Goal: Find specific page/section: Find specific page/section

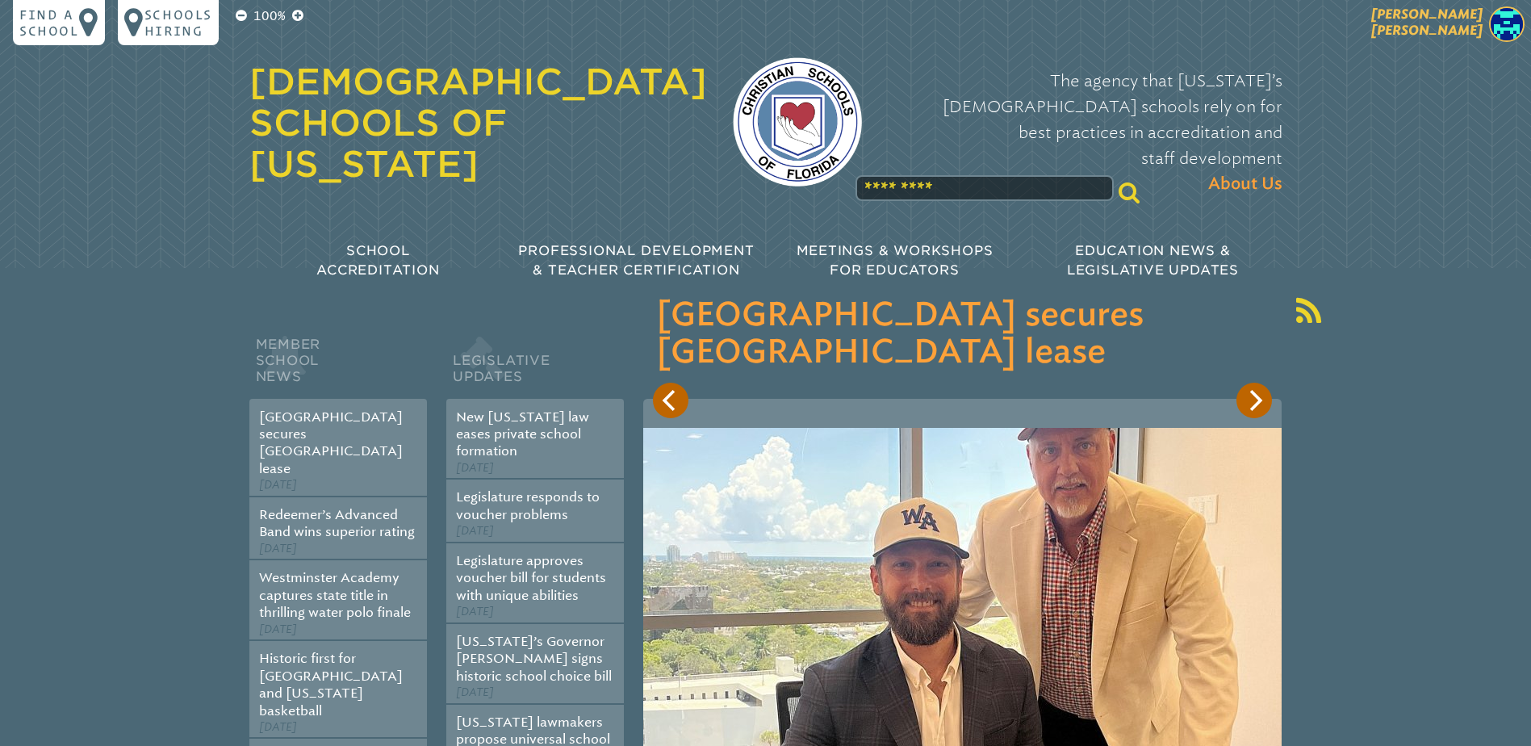
click at [1446, 14] on p "[PERSON_NAME]" at bounding box center [1398, 26] width 265 height 40
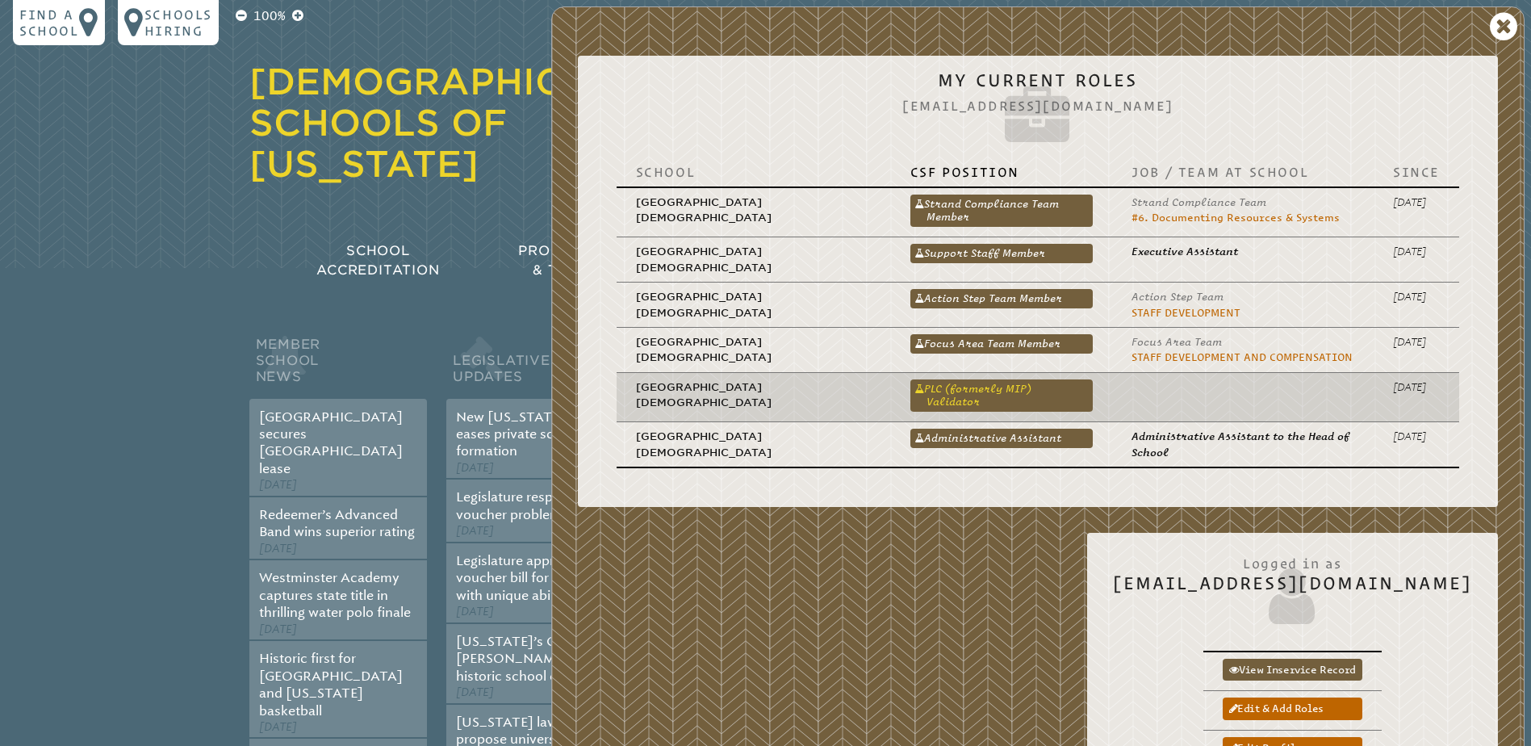
click at [1018, 389] on link "PLC (formerly MIP) Validator" at bounding box center [1001, 395] width 182 height 32
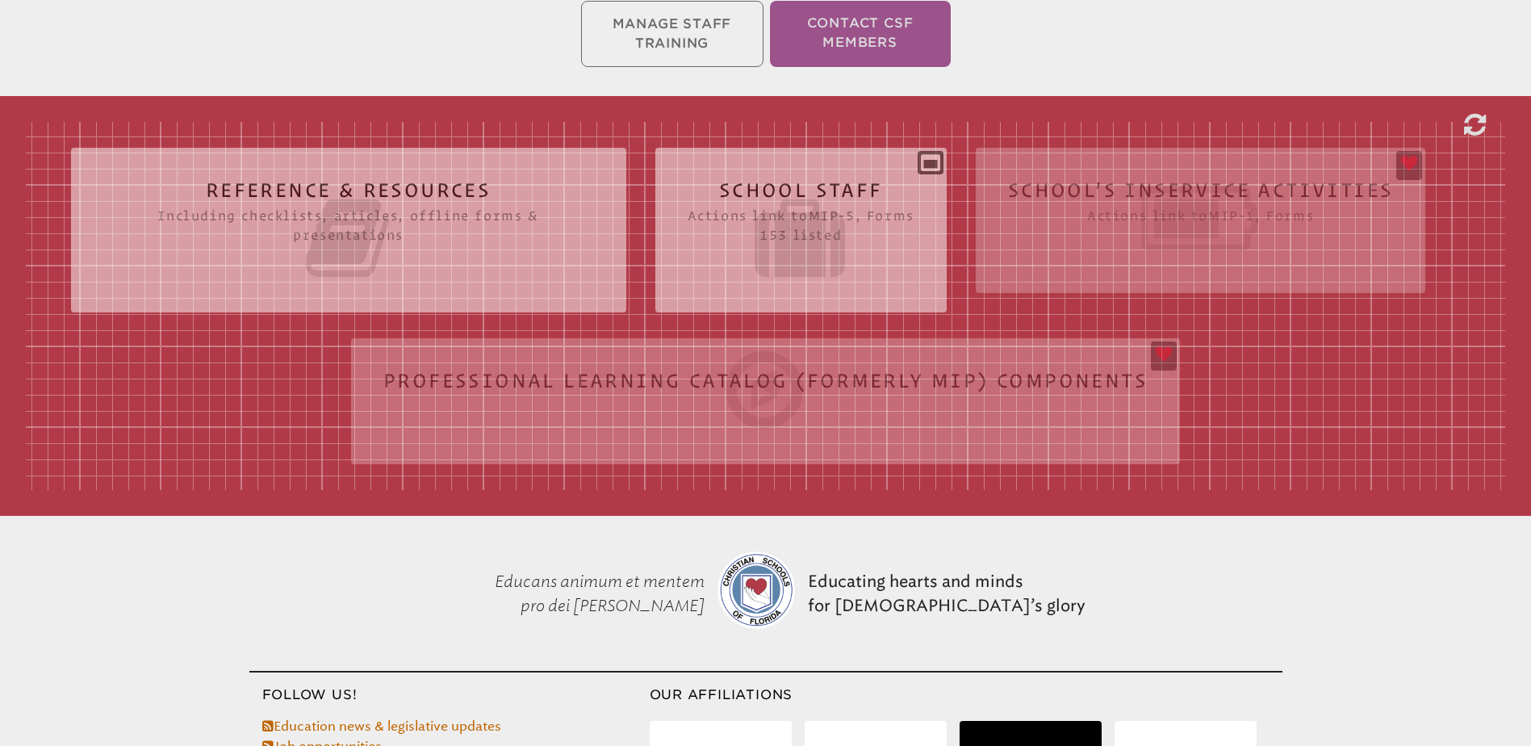
scroll to position [403, 0]
click at [747, 373] on div "Reference & Resources Including checklists, articles, offline forms & presentat…" at bounding box center [765, 305] width 1479 height 368
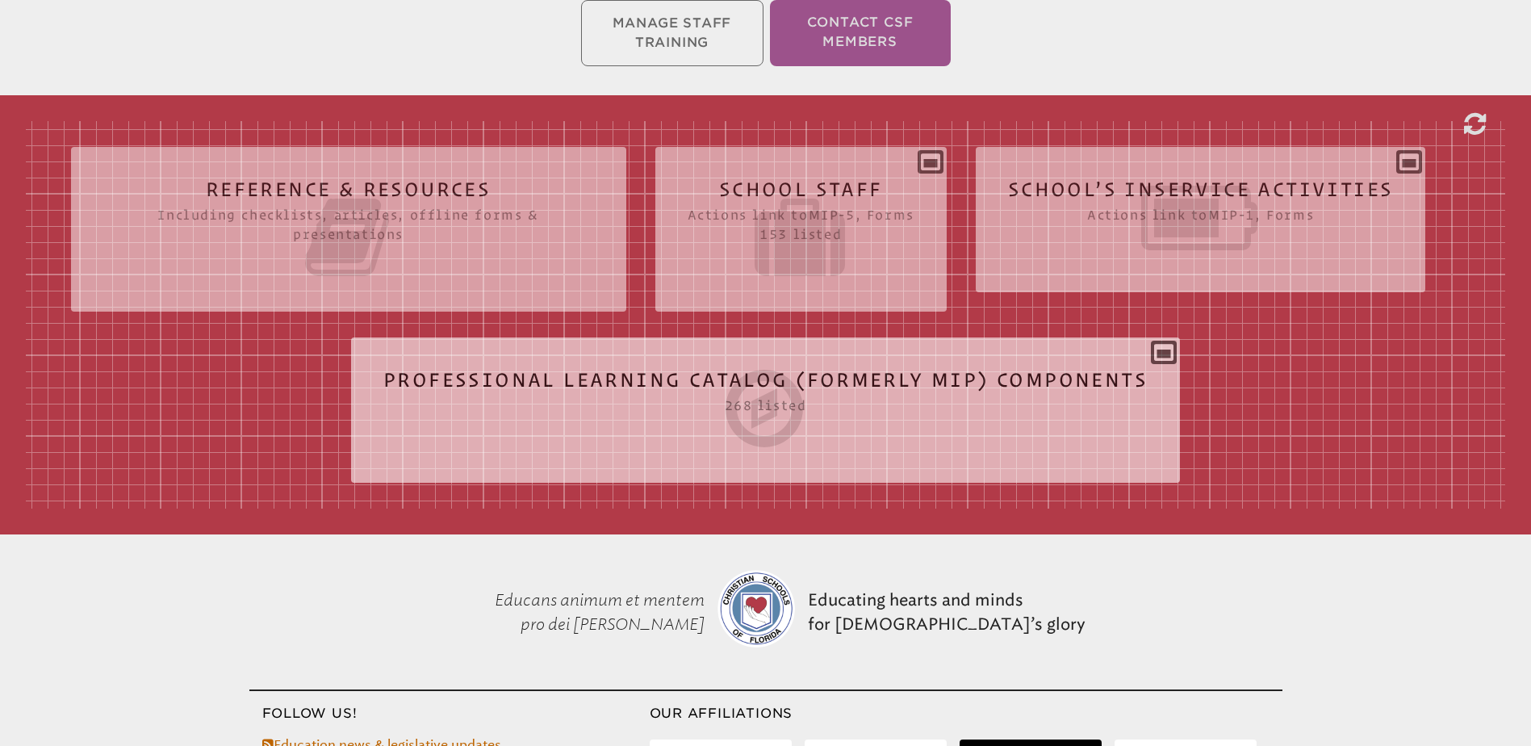
click at [729, 374] on icon at bounding box center [765, 408] width 764 height 90
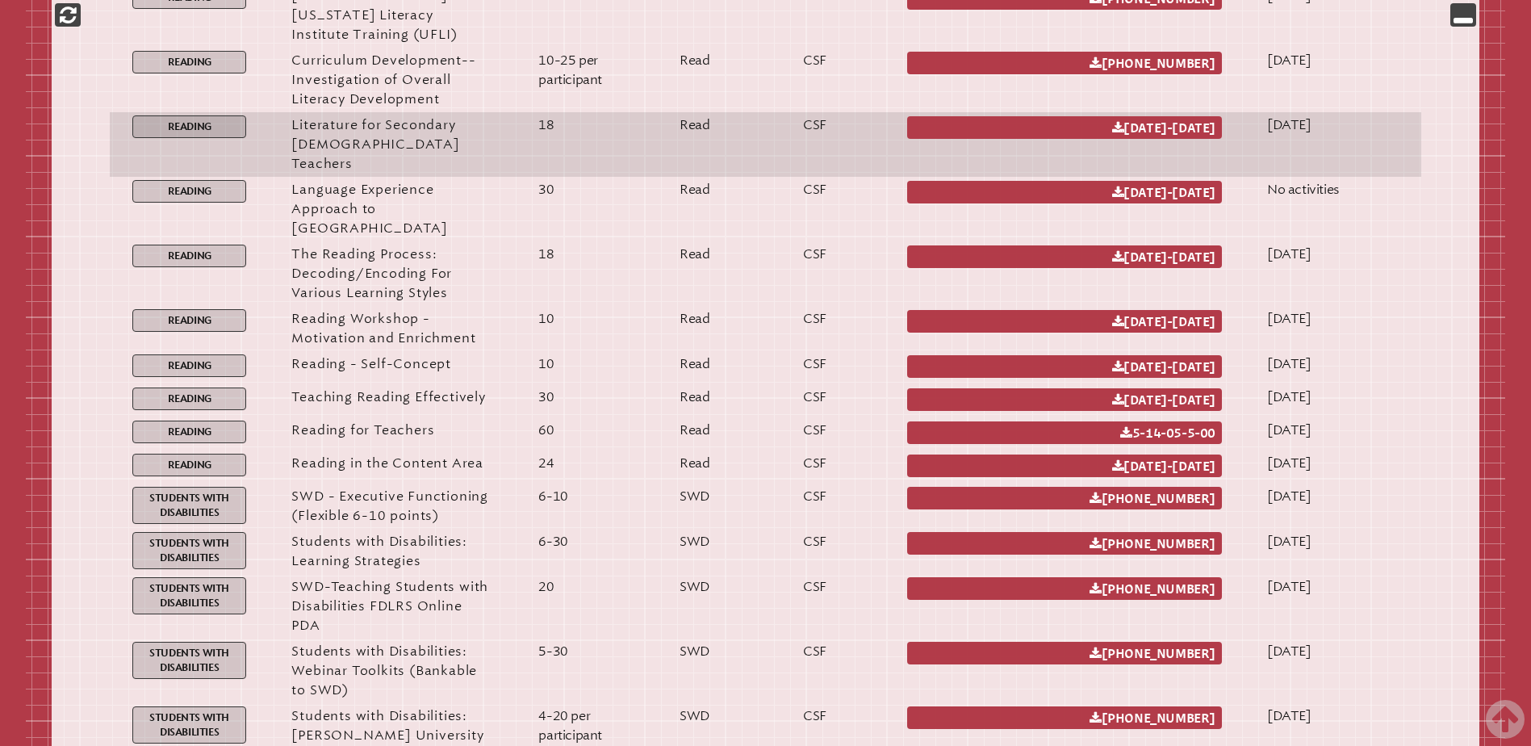
scroll to position [12750, 0]
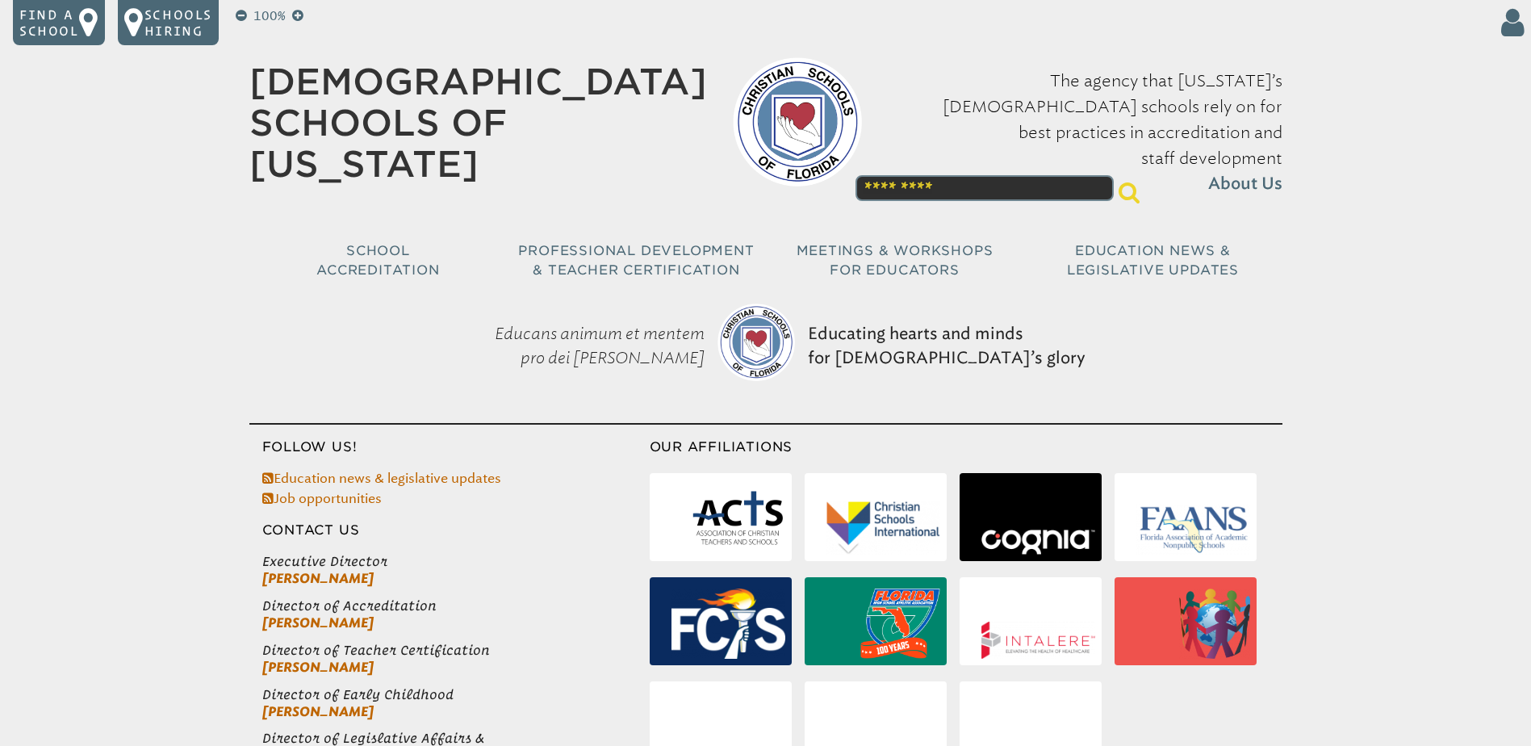
scroll to position [122, 0]
